Goal: Browse casually: Explore the website without a specific task or goal

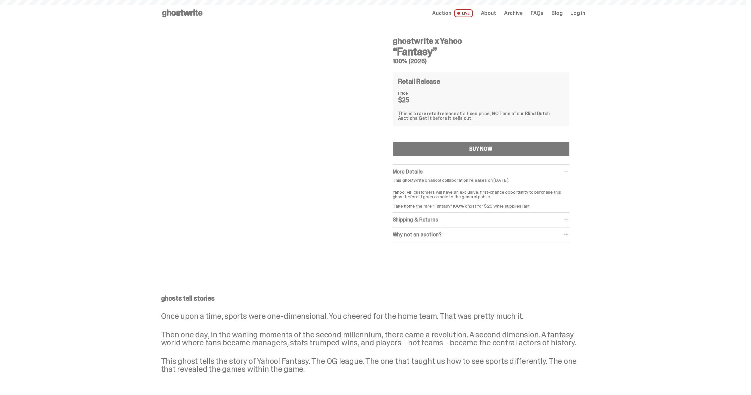
scroll to position [27, 0]
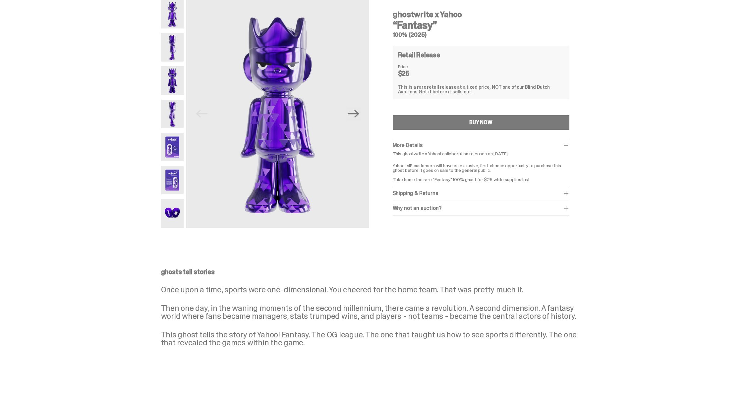
click at [173, 147] on img at bounding box center [172, 147] width 23 height 29
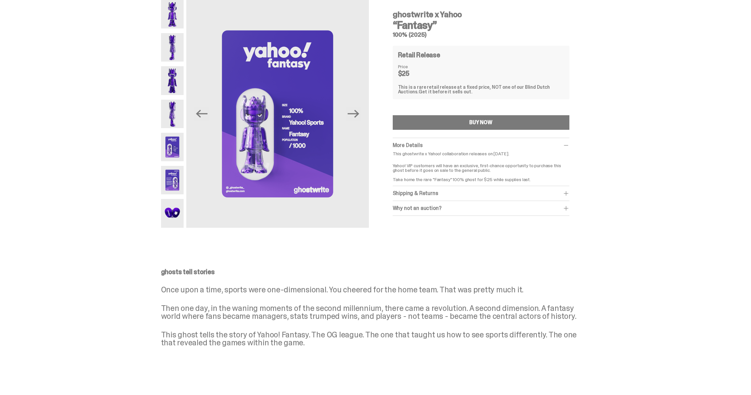
click at [178, 214] on img at bounding box center [172, 213] width 23 height 29
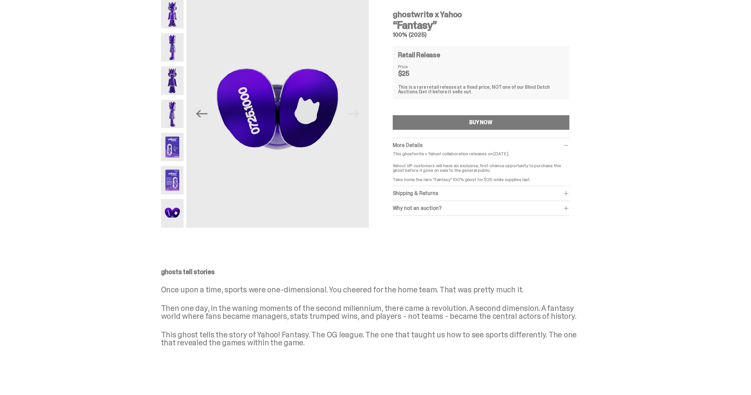
click at [173, 182] on img at bounding box center [172, 180] width 23 height 29
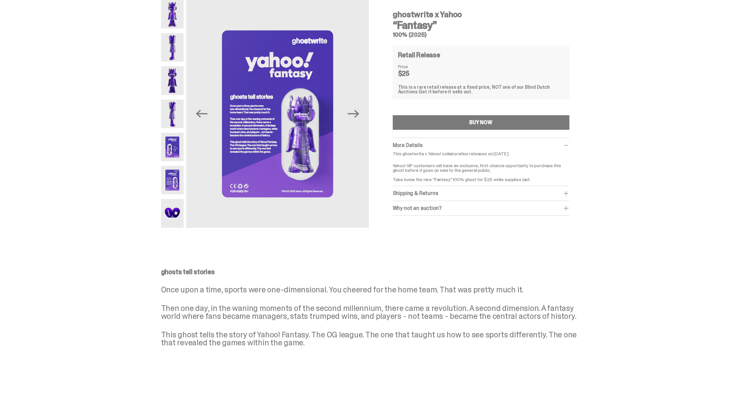
click at [170, 42] on img at bounding box center [172, 47] width 23 height 29
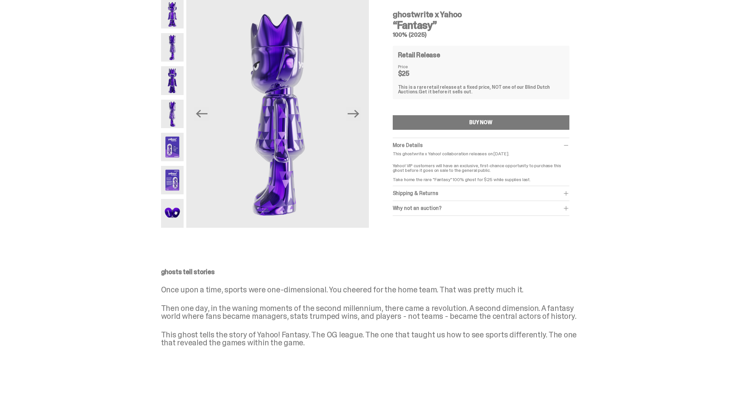
click at [178, 24] on img at bounding box center [172, 14] width 23 height 29
